Goal: Find specific page/section: Find specific page/section

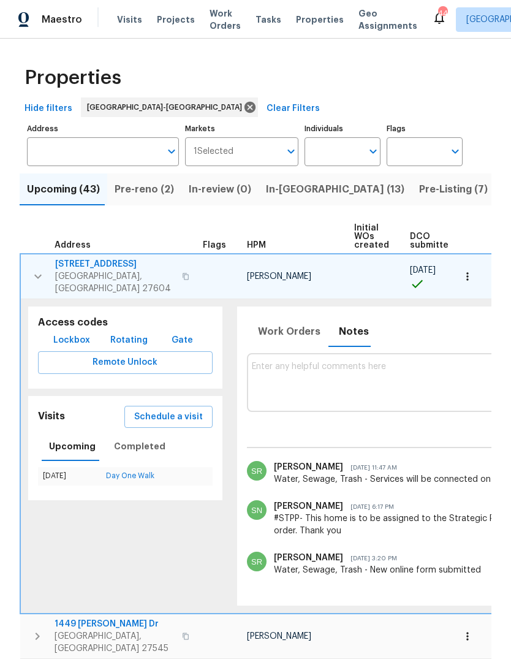
scroll to position [0, 323]
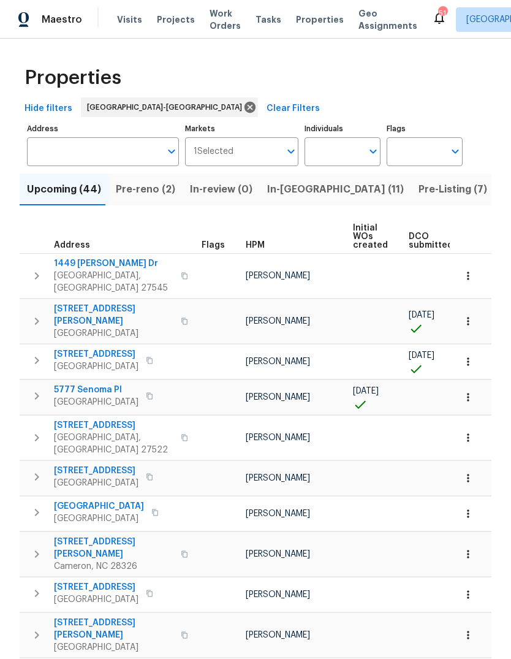
click at [31, 269] on icon "button" at bounding box center [36, 275] width 15 height 15
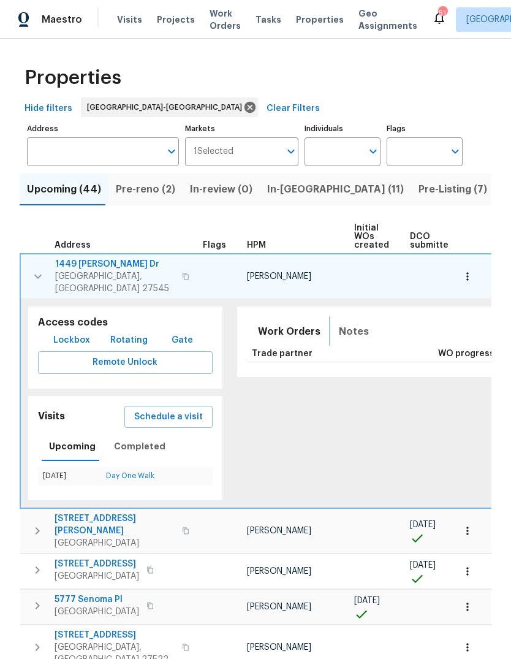
click at [340, 325] on span "Notes" at bounding box center [354, 331] width 30 height 17
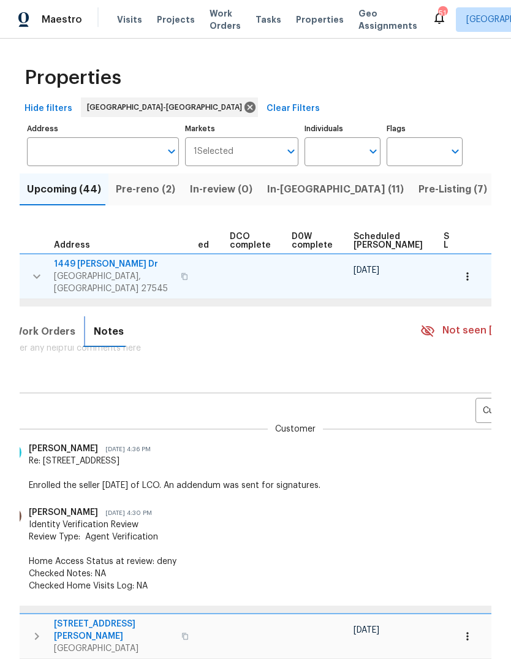
scroll to position [0, 245]
click at [468, 404] on body "Maestro Visits Projects Work Orders Tasks Properties Geo Assignments 51 Charles…" at bounding box center [255, 329] width 511 height 659
click at [482, 443] on li "Renovation" at bounding box center [467, 443] width 67 height 20
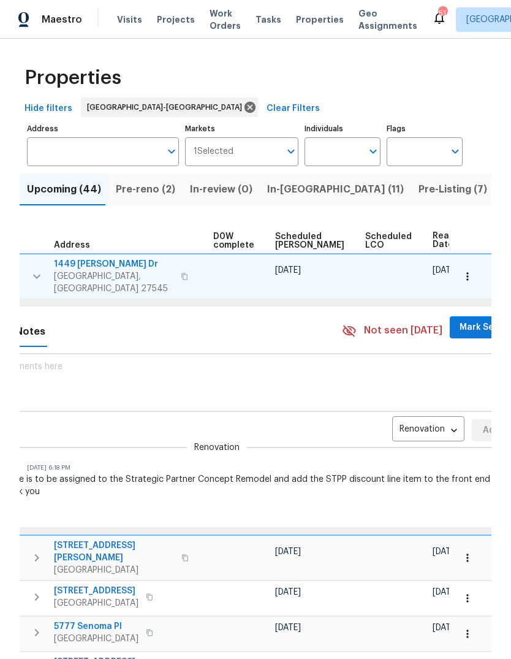
scroll to position [0, 323]
click at [471, 272] on icon "button" at bounding box center [468, 276] width 12 height 12
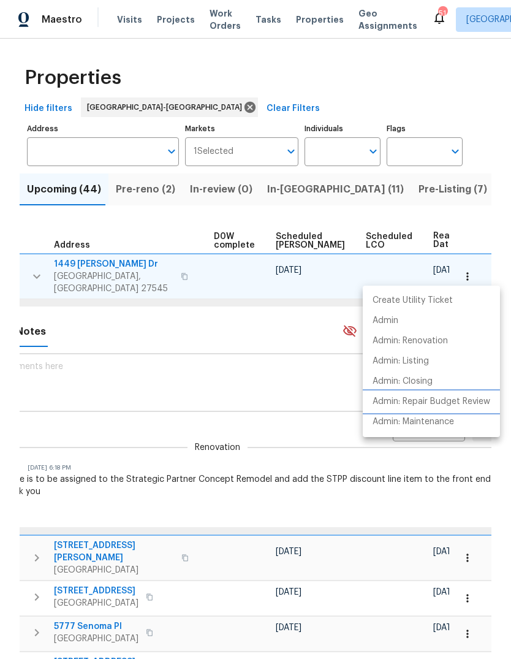
click at [460, 400] on p "Admin: Repair Budget Review" at bounding box center [432, 401] width 118 height 13
